Goal: Transaction & Acquisition: Download file/media

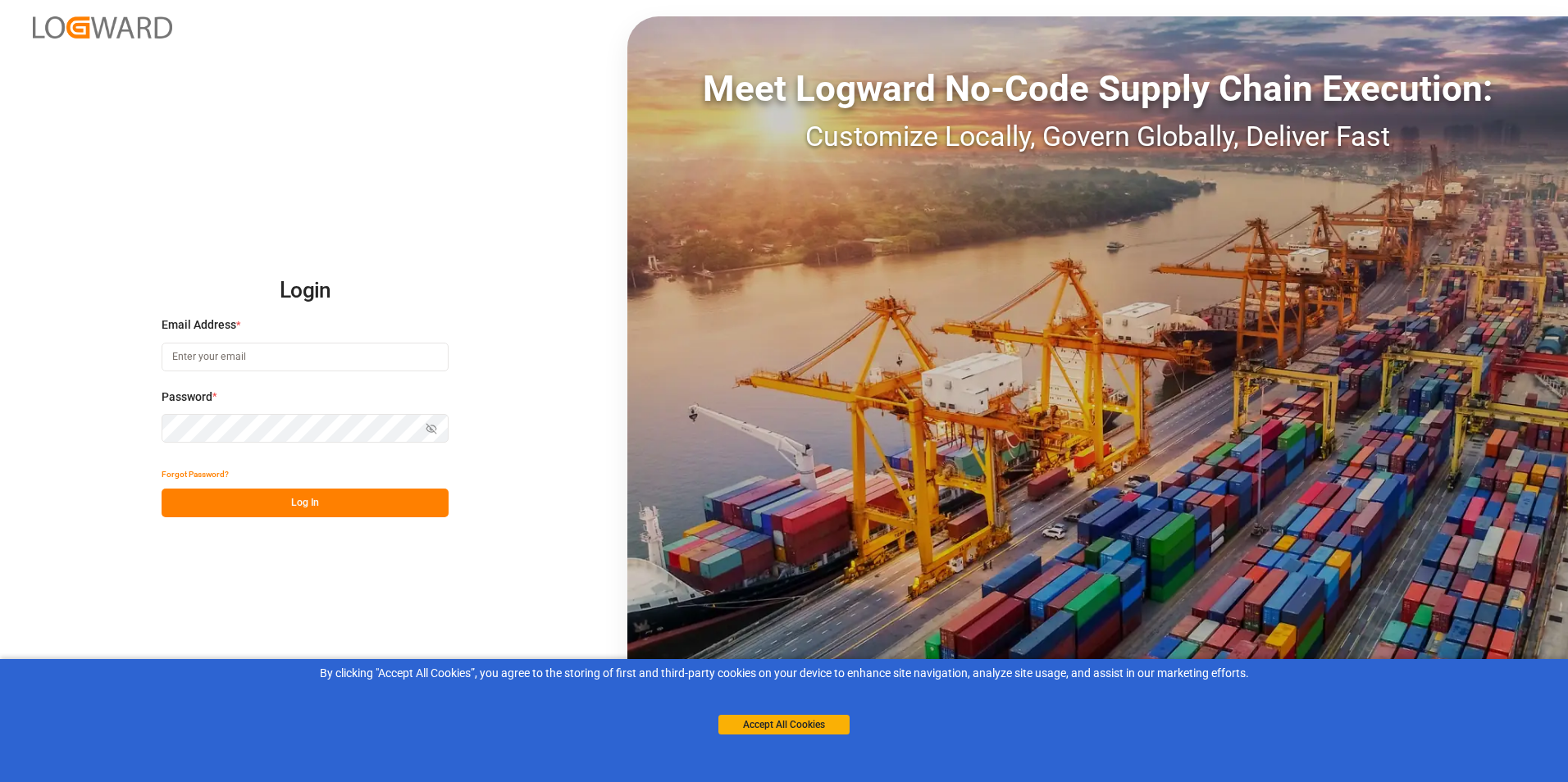
type input "[PERSON_NAME][EMAIL_ADDRESS][DOMAIN_NAME]"
click at [296, 500] on button "Log In" at bounding box center [306, 502] width 287 height 28
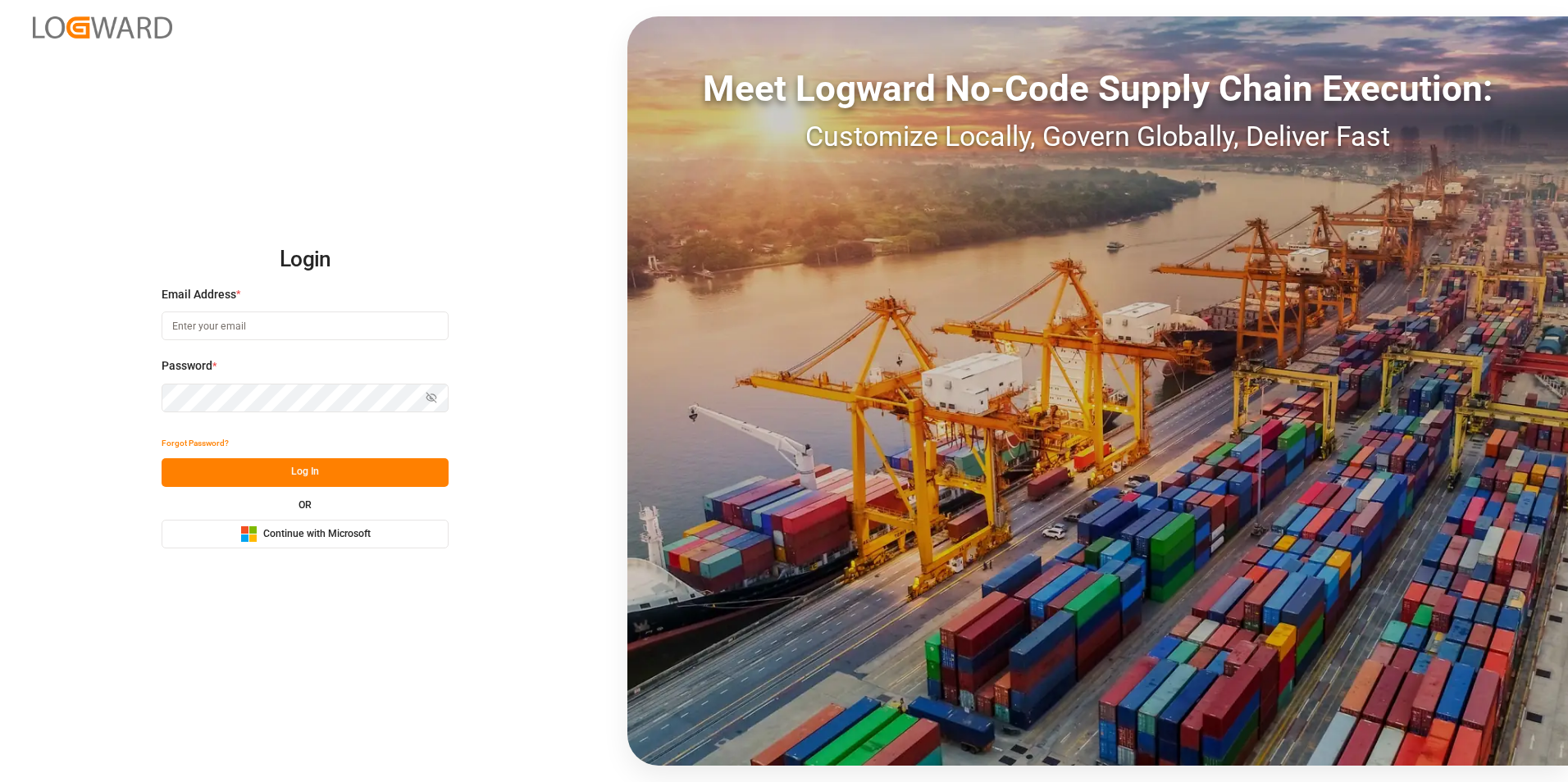
type input "[PERSON_NAME][EMAIL_ADDRESS][DOMAIN_NAME]"
click at [285, 470] on button "Log In" at bounding box center [306, 472] width 287 height 28
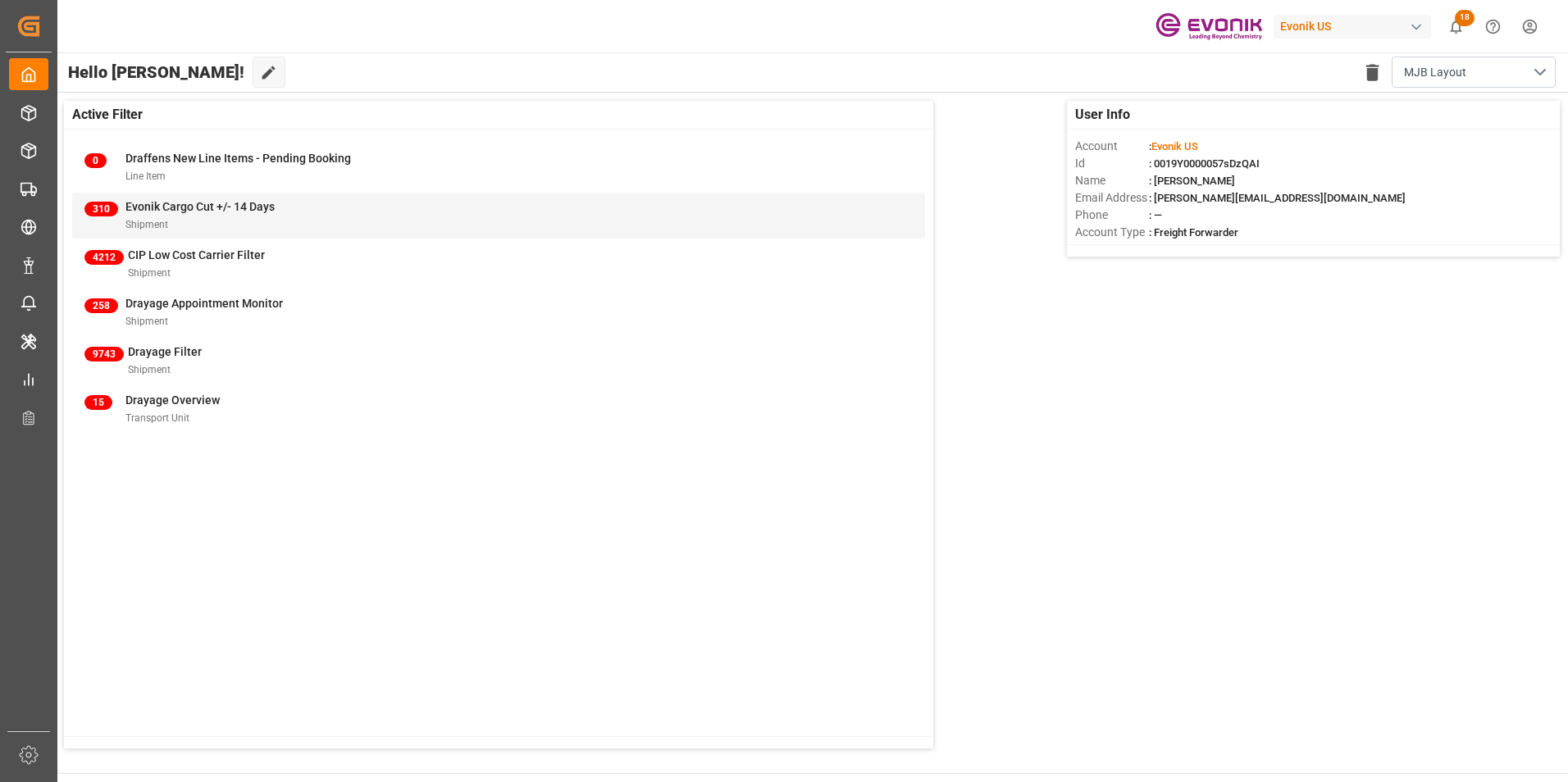
click at [213, 203] on span "Evonik Cargo Cut +/- 14 Days" at bounding box center [199, 207] width 149 height 13
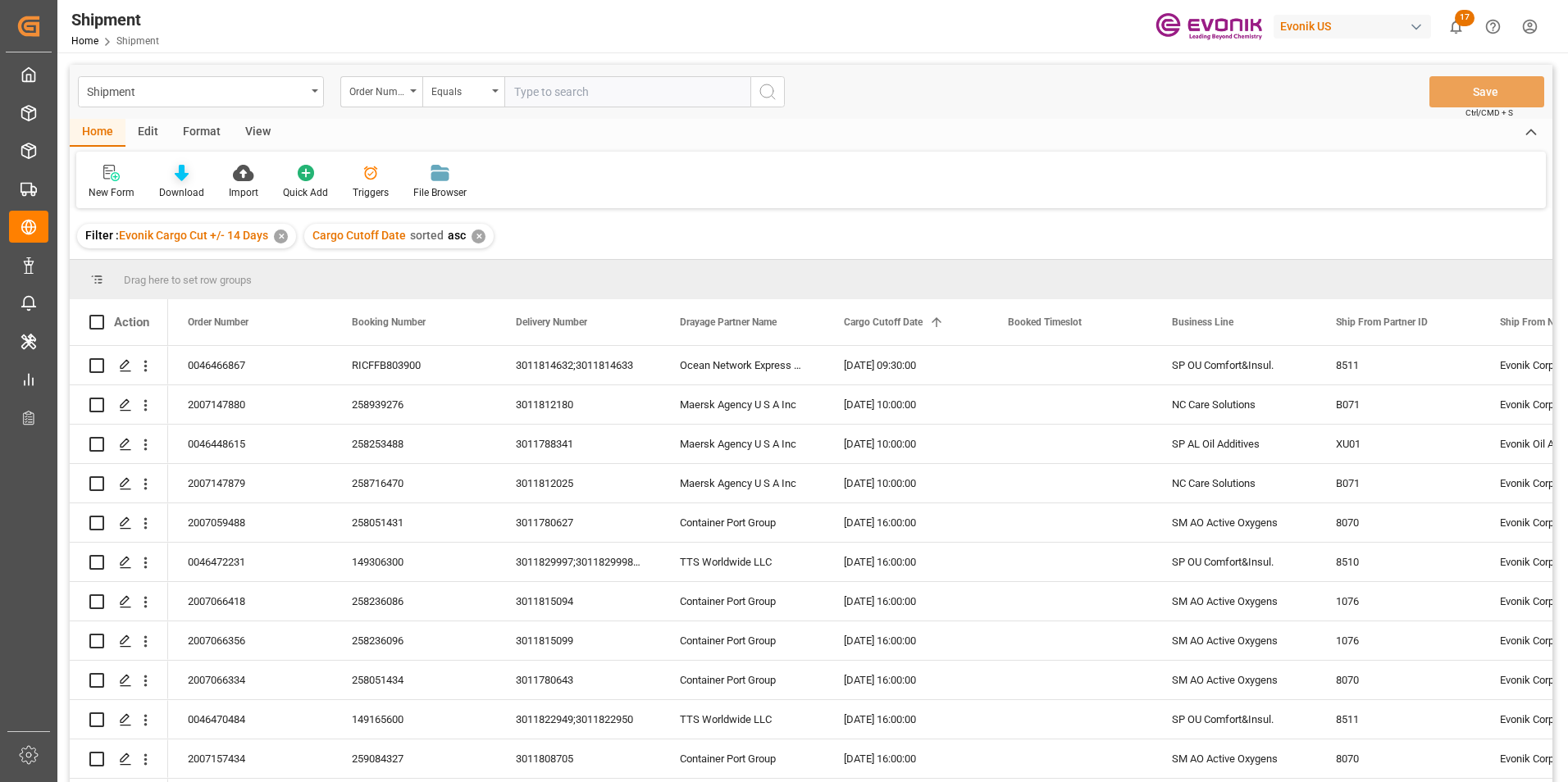
click at [177, 172] on icon at bounding box center [181, 173] width 14 height 16
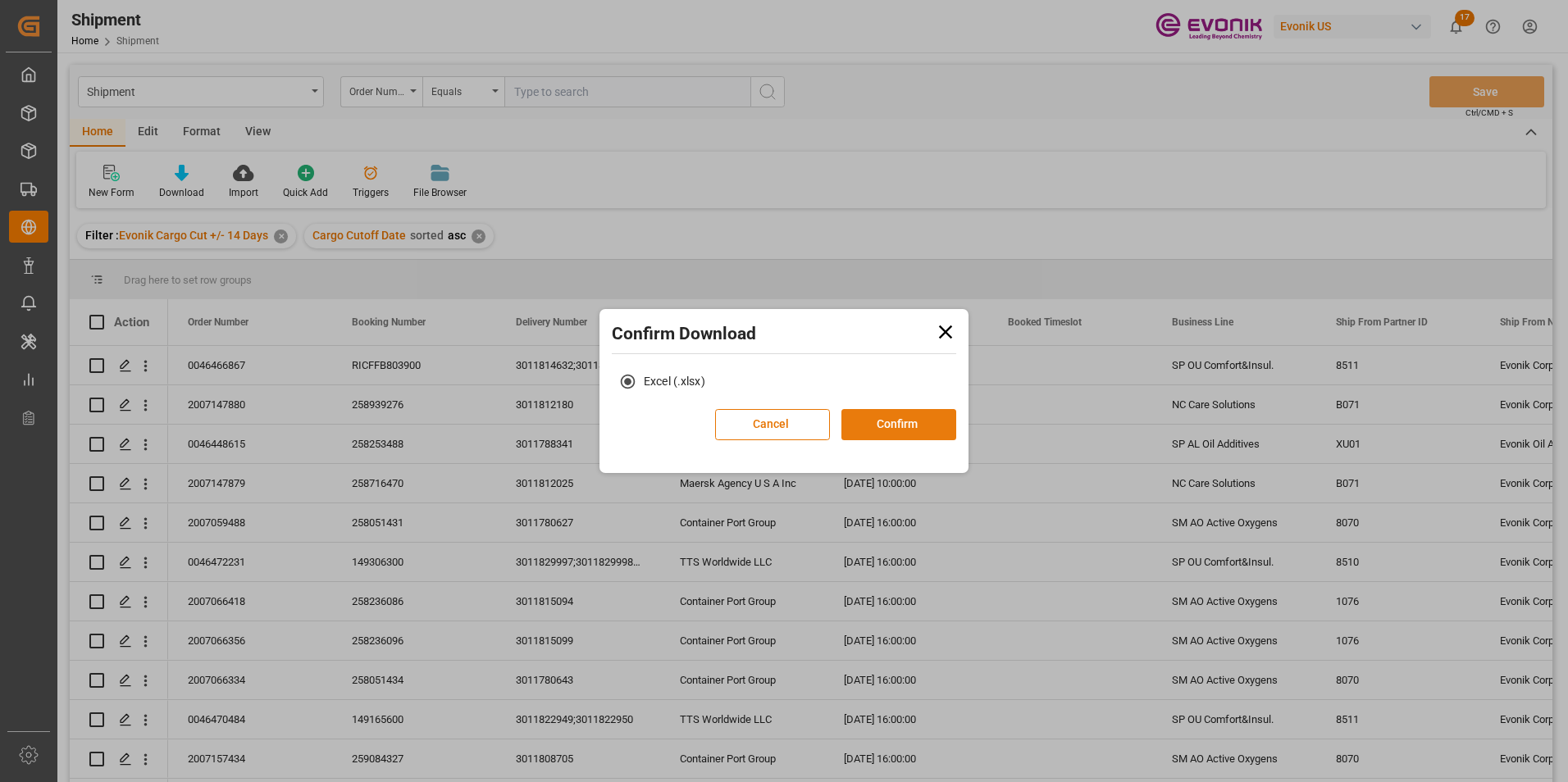
click at [899, 424] on button "Confirm" at bounding box center [898, 424] width 114 height 31
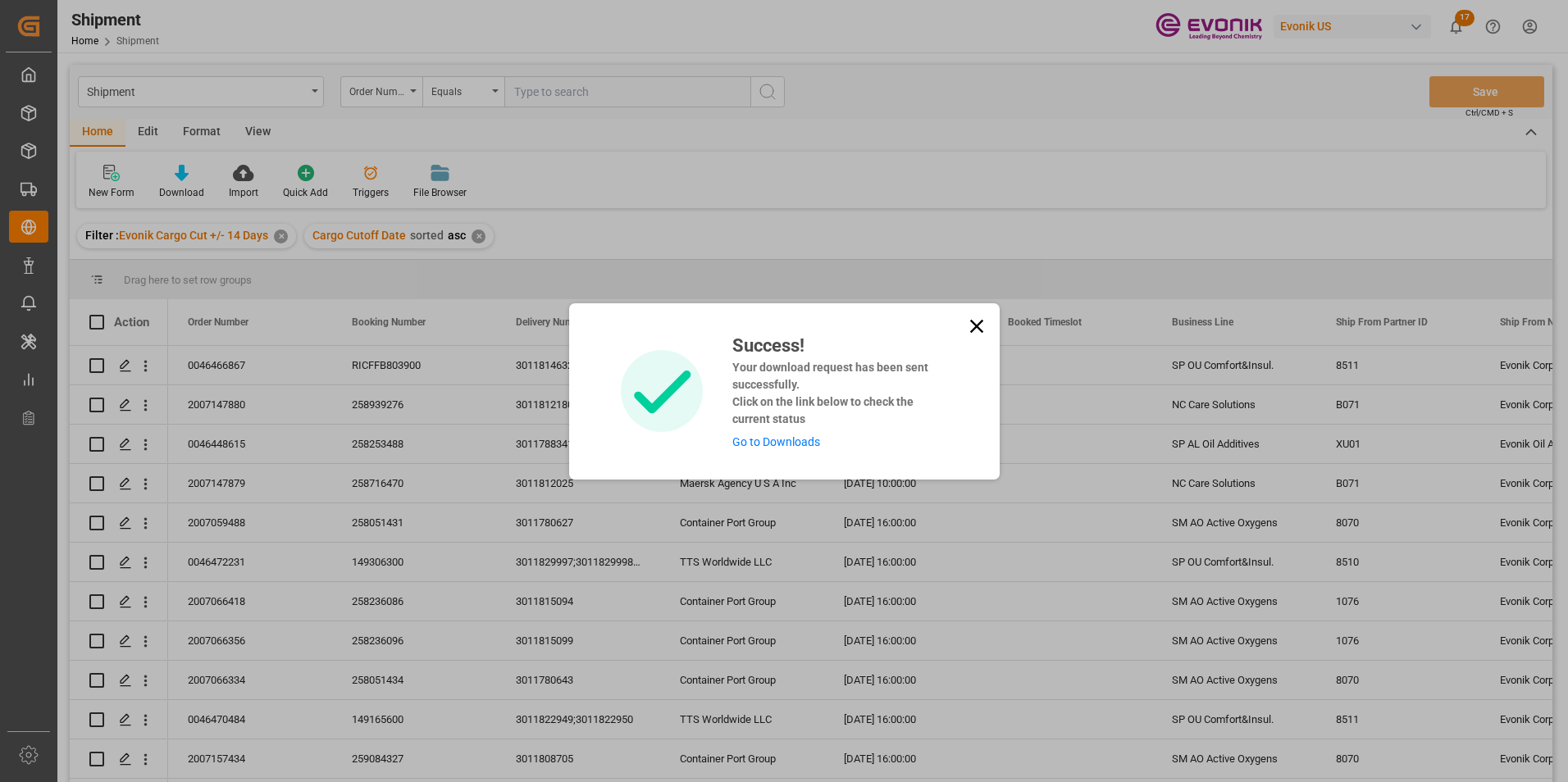
click at [765, 441] on link "Go to Downloads" at bounding box center [776, 442] width 88 height 13
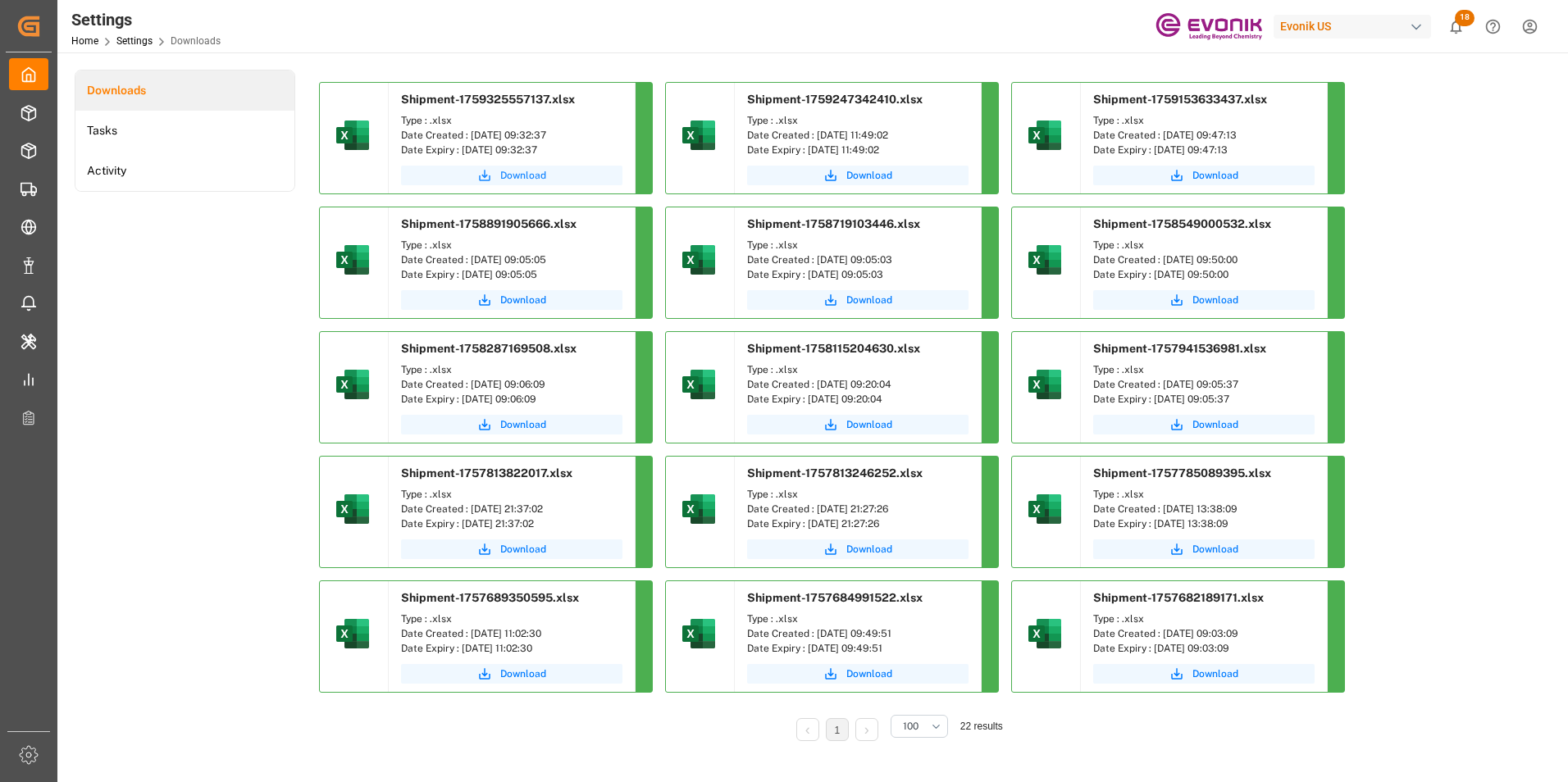
click at [525, 177] on span "Download" at bounding box center [523, 176] width 46 height 15
